Goal: Check status: Check status

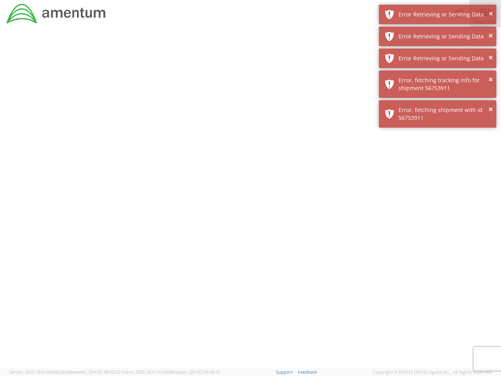
click at [251, 202] on div at bounding box center [250, 197] width 501 height 340
click at [438, 14] on div "Error Retrieving or Sending Data" at bounding box center [445, 15] width 92 height 8
click at [438, 54] on div "Error Retrieving or Sending Data" at bounding box center [445, 58] width 92 height 8
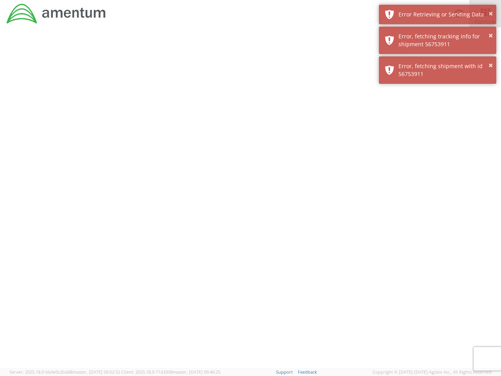
click at [438, 58] on div "× Error, fetching shipment with id 56753911" at bounding box center [437, 69] width 117 height 27
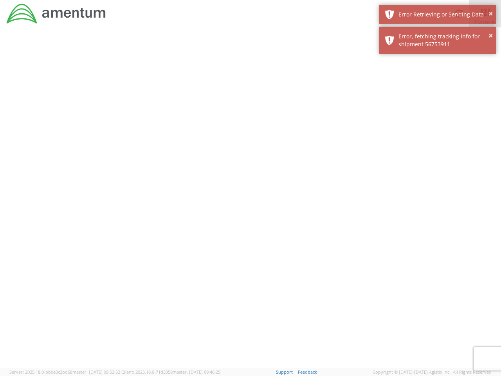
click at [438, 84] on div at bounding box center [250, 197] width 501 height 340
click at [438, 114] on div at bounding box center [250, 197] width 501 height 340
